Goal: Communication & Community: Answer question/provide support

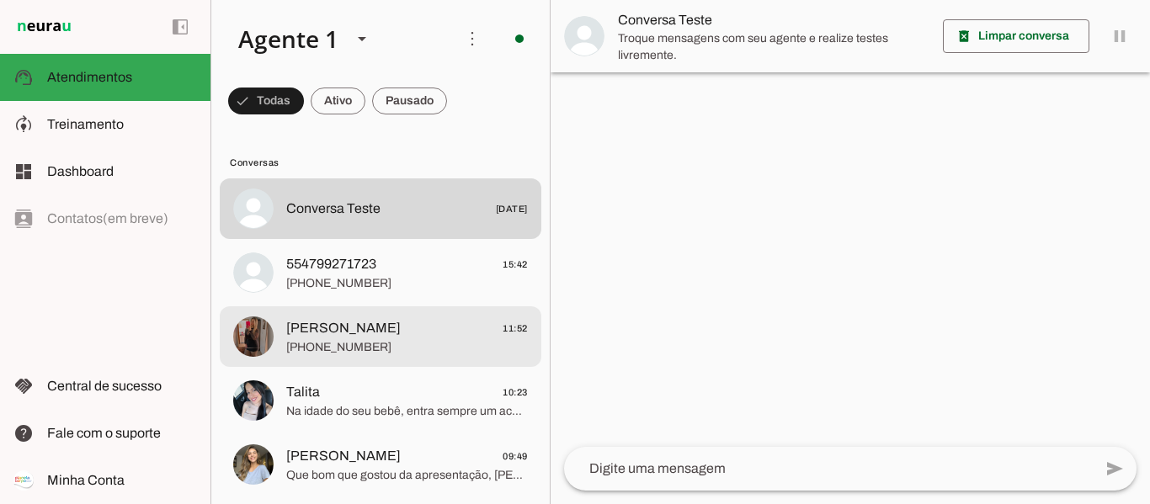
click at [388, 325] on span "[PERSON_NAME] 11:52" at bounding box center [407, 328] width 242 height 21
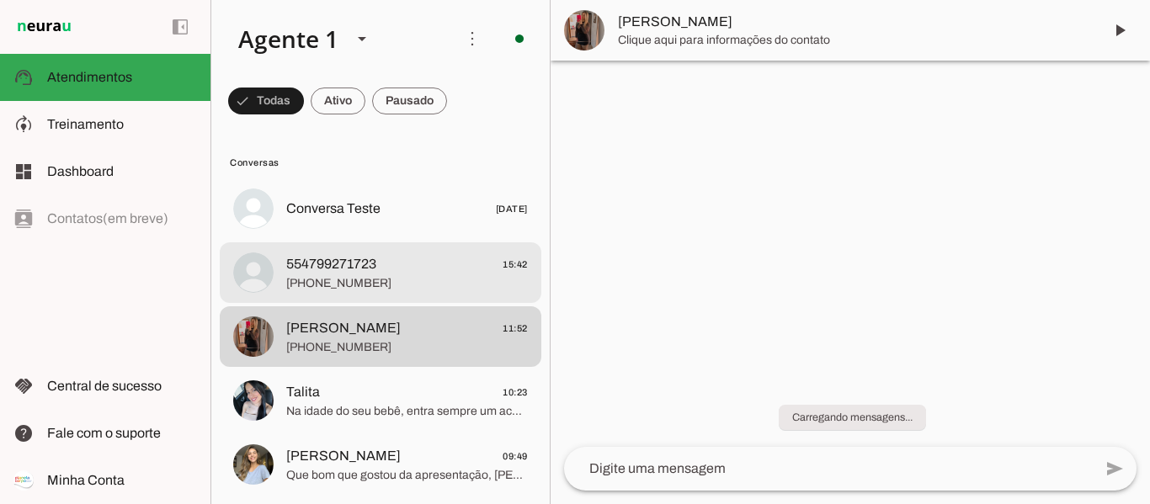
click at [387, 289] on span "[PHONE_NUMBER]" at bounding box center [407, 283] width 242 height 17
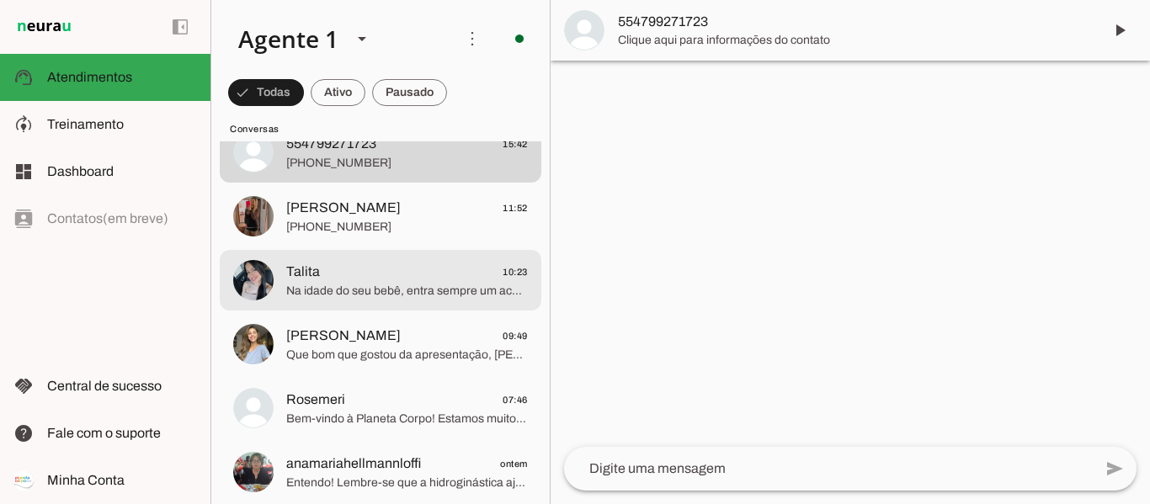
scroll to position [253, 0]
